Goal: Obtain resource: Obtain resource

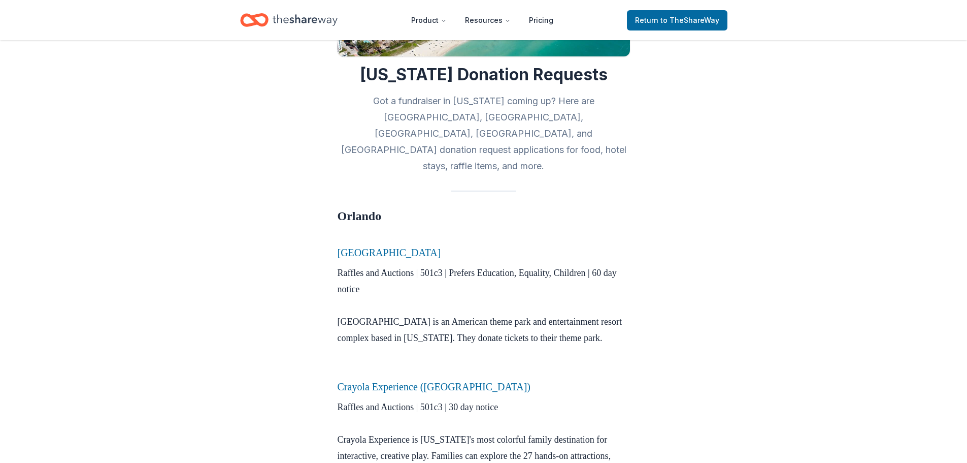
scroll to position [203, 0]
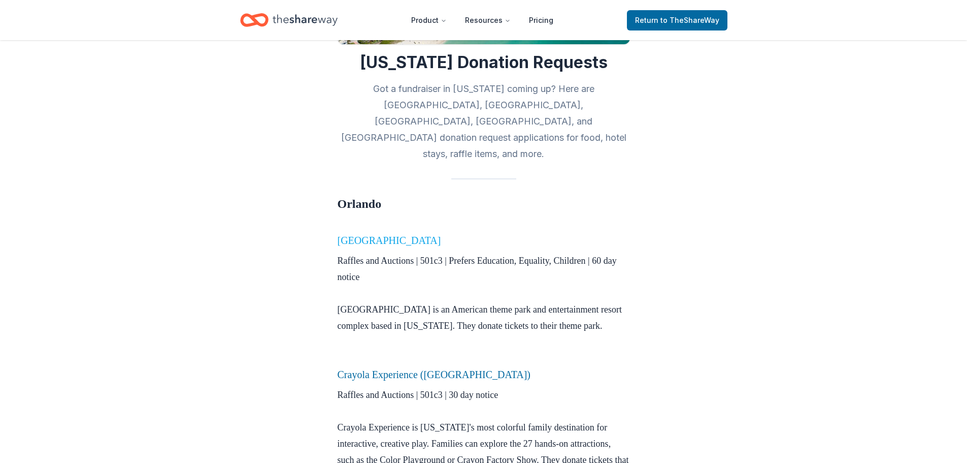
click at [412, 235] on link "[GEOGRAPHIC_DATA]" at bounding box center [390, 240] width 104 height 11
click at [426, 235] on link "[GEOGRAPHIC_DATA]" at bounding box center [390, 240] width 104 height 11
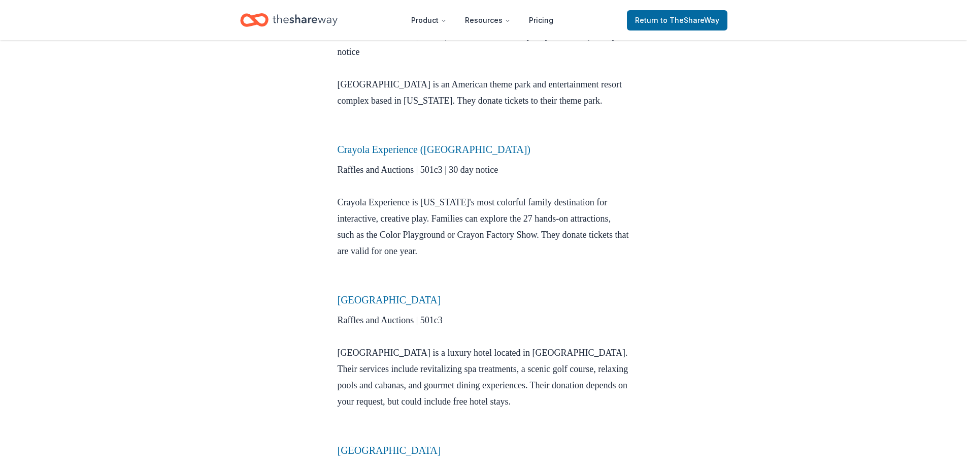
scroll to position [559, 0]
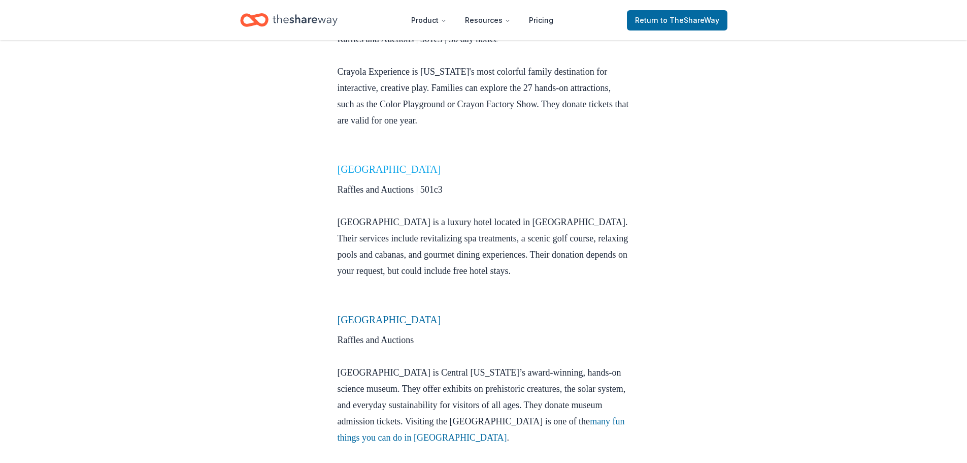
click at [405, 164] on link "[GEOGRAPHIC_DATA]" at bounding box center [390, 169] width 104 height 11
click at [383, 164] on link "[GEOGRAPHIC_DATA]" at bounding box center [390, 169] width 104 height 11
click at [415, 164] on link "[GEOGRAPHIC_DATA]" at bounding box center [390, 169] width 104 height 11
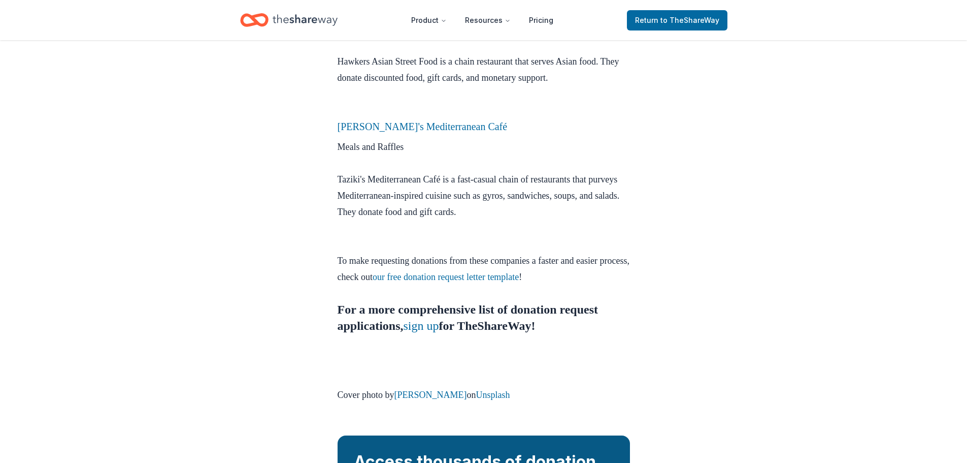
scroll to position [4062, 0]
